Goal: Communication & Community: Answer question/provide support

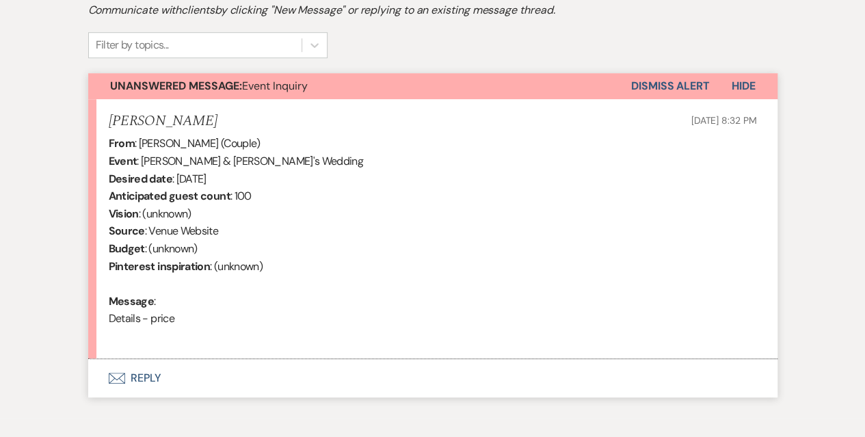
drag, startPoint x: 0, startPoint y: 0, endPoint x: 149, endPoint y: 376, distance: 404.5
click at [149, 376] on button "Envelope Reply" at bounding box center [432, 378] width 689 height 38
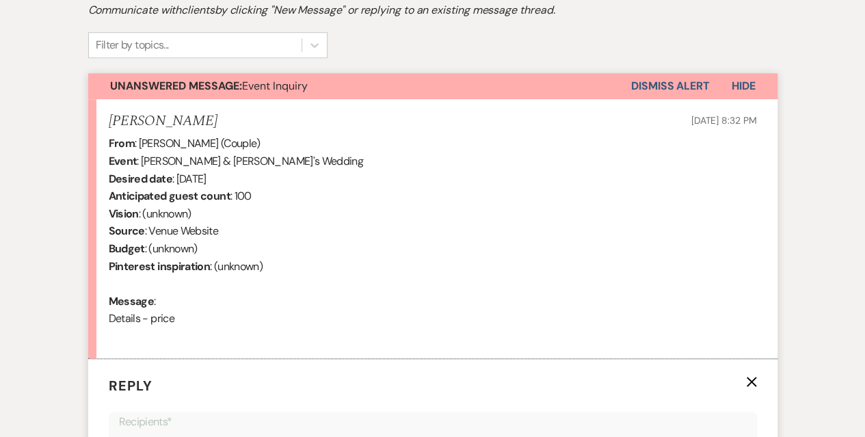
scroll to position [709, 0]
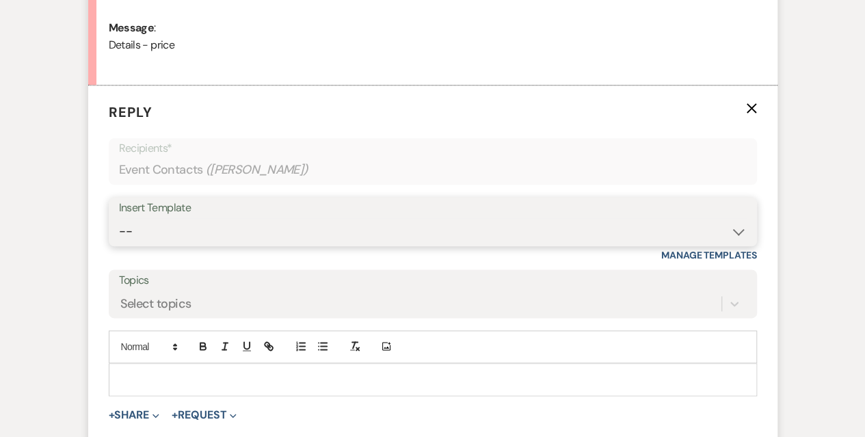
click at [168, 229] on select "-- Weven Planning Portal Introduction (Booked Events) Initial Inquiry Response …" at bounding box center [433, 231] width 628 height 27
select select "5003"
click at [119, 218] on select "-- Weven Planning Portal Introduction (Booked Events) Initial Inquiry Response …" at bounding box center [433, 231] width 628 height 27
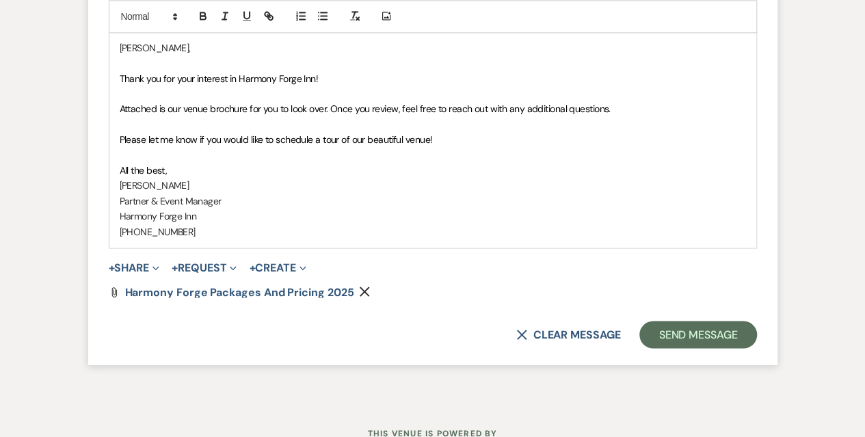
scroll to position [1023, 0]
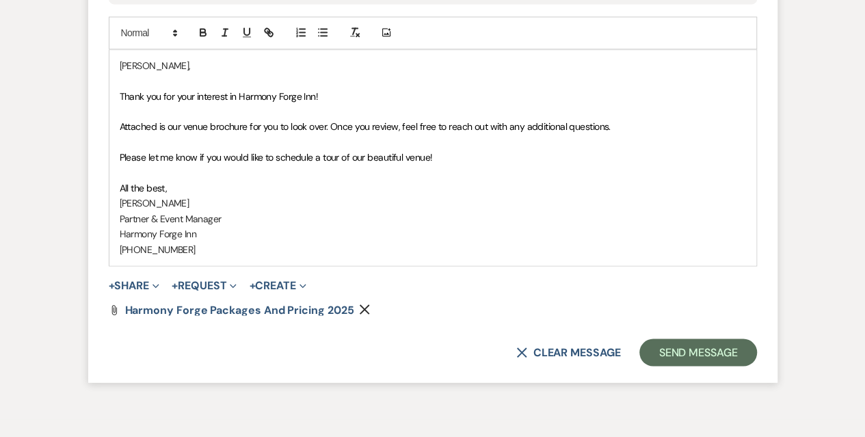
click at [320, 155] on span "Please let me know if you would like to schedule a tour of our beautiful venue!" at bounding box center [276, 157] width 313 height 12
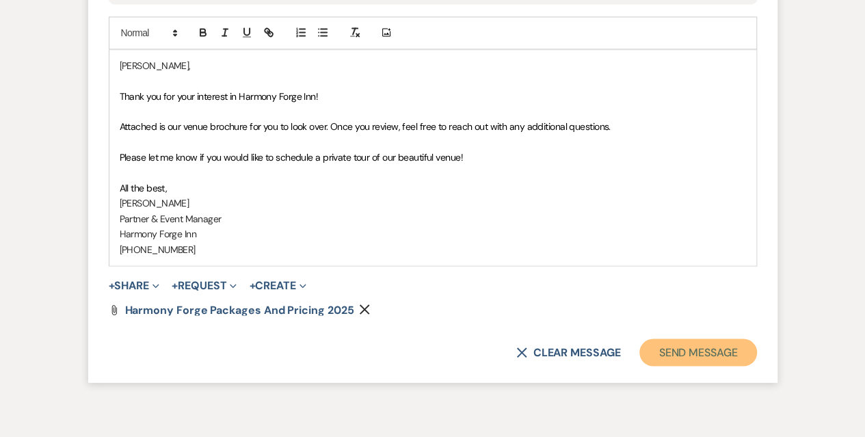
click at [698, 352] on button "Send Message" at bounding box center [697, 351] width 117 height 27
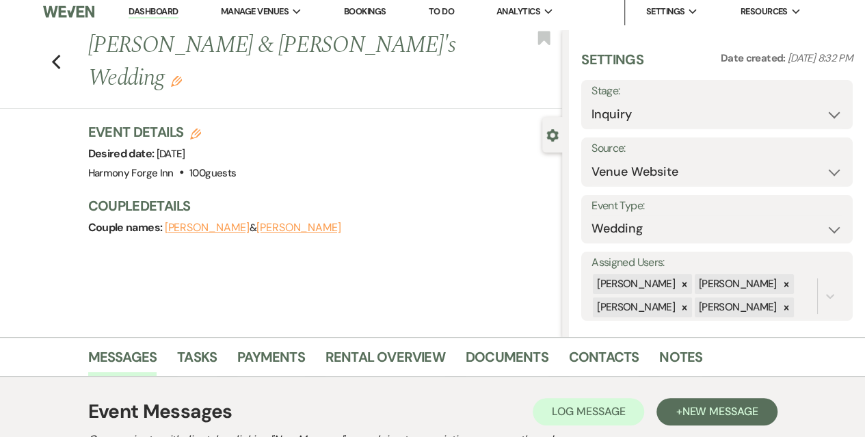
scroll to position [0, 0]
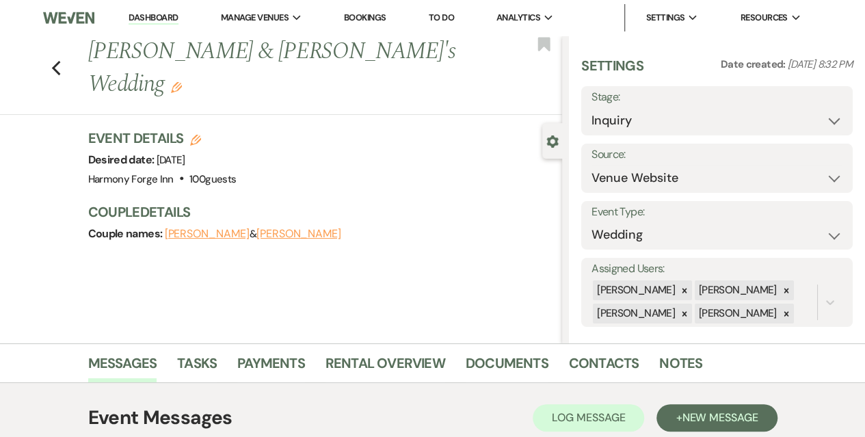
click at [150, 19] on link "Dashboard" at bounding box center [153, 18] width 49 height 13
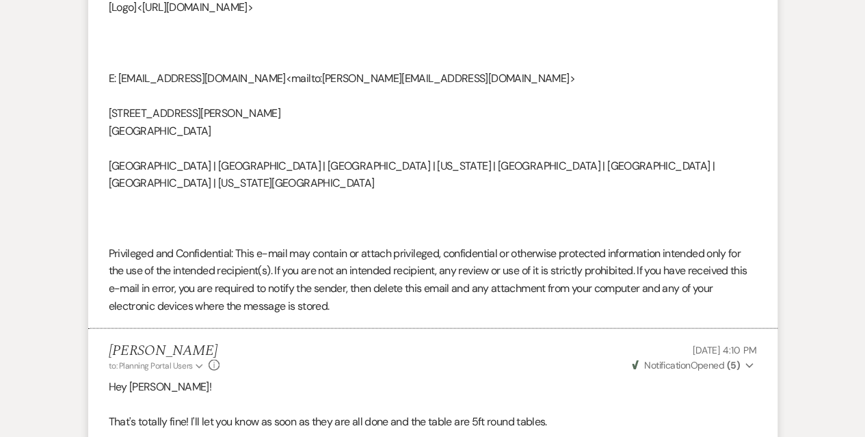
scroll to position [1002, 0]
